Goal: Transaction & Acquisition: Purchase product/service

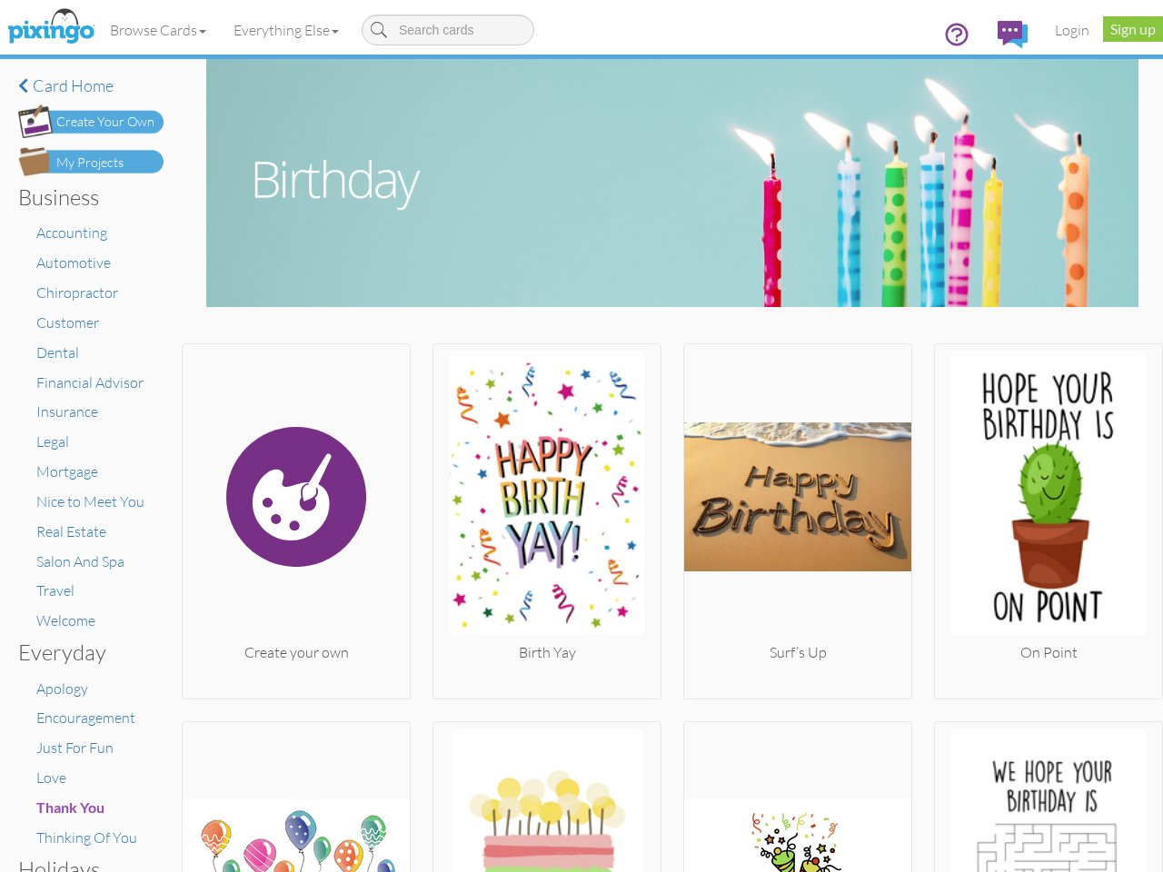
click at [582, 436] on img at bounding box center [546, 497] width 227 height 291
click at [159, 30] on body "Toggle navigation Visit Pixingo Mobile Browse Cards Business Accounting Automot…" at bounding box center [581, 436] width 1163 height 872
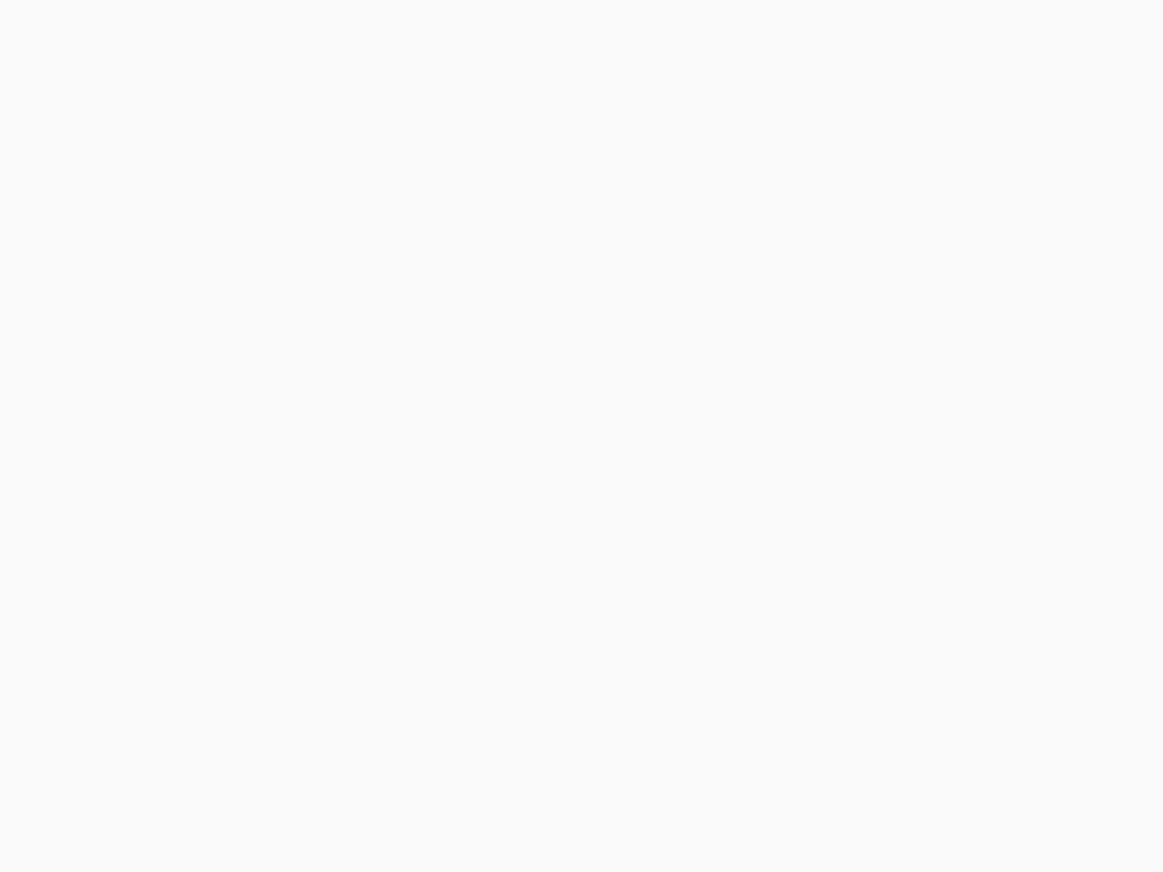
click at [290, 30] on body at bounding box center [581, 436] width 1163 height 872
click at [294, 517] on body at bounding box center [581, 436] width 1163 height 872
click at [542, 517] on body at bounding box center [581, 436] width 1163 height 872
click at [789, 517] on body at bounding box center [581, 436] width 1163 height 872
click at [1035, 517] on body at bounding box center [581, 436] width 1163 height 872
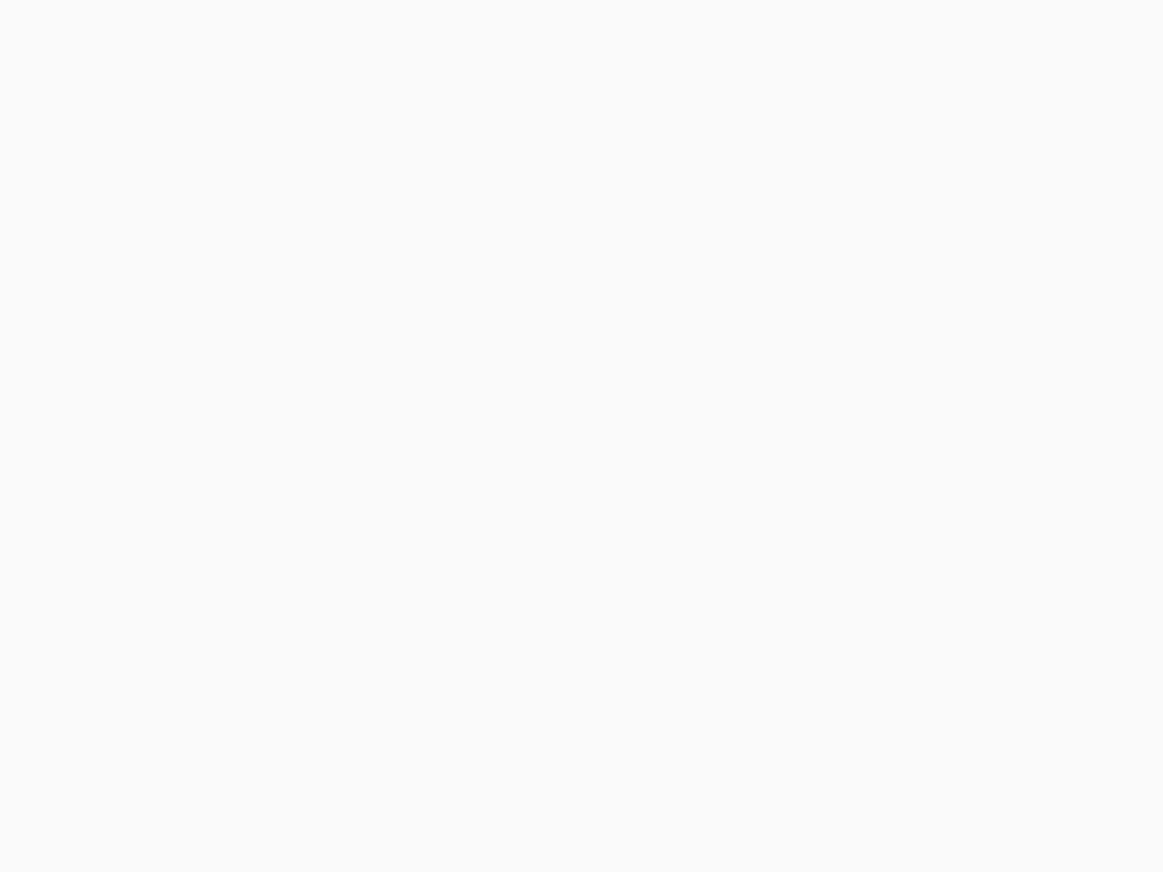
click at [294, 795] on body at bounding box center [581, 436] width 1163 height 872
click at [542, 795] on body at bounding box center [581, 436] width 1163 height 872
click at [789, 795] on body at bounding box center [581, 436] width 1163 height 872
